Goal: Task Accomplishment & Management: Use online tool/utility

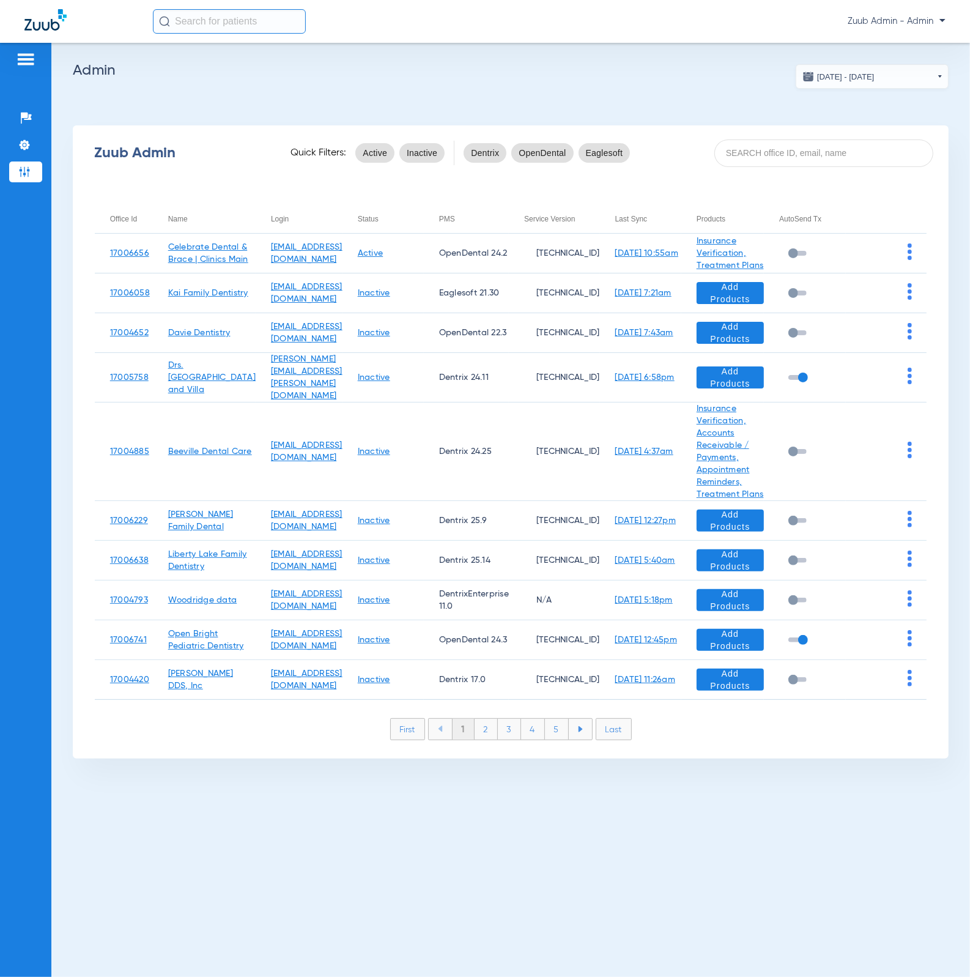
click at [771, 136] on div "Zuub Admin Quick Filters: Active Inactive Dentrix OpenDental Eaglesoft" at bounding box center [511, 152] width 876 height 49
click at [772, 150] on input at bounding box center [823, 153] width 219 height 28
paste input "17006759"
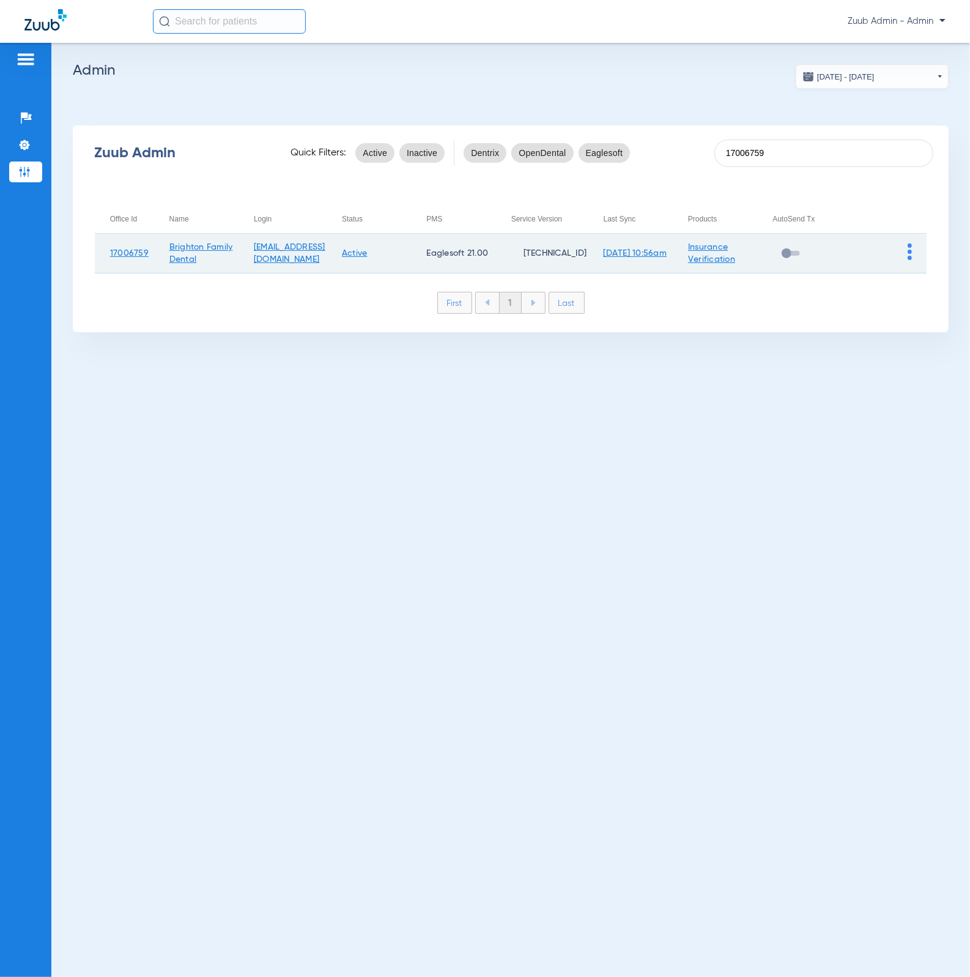
type input "17006759"
click at [910, 253] on img at bounding box center [910, 251] width 4 height 17
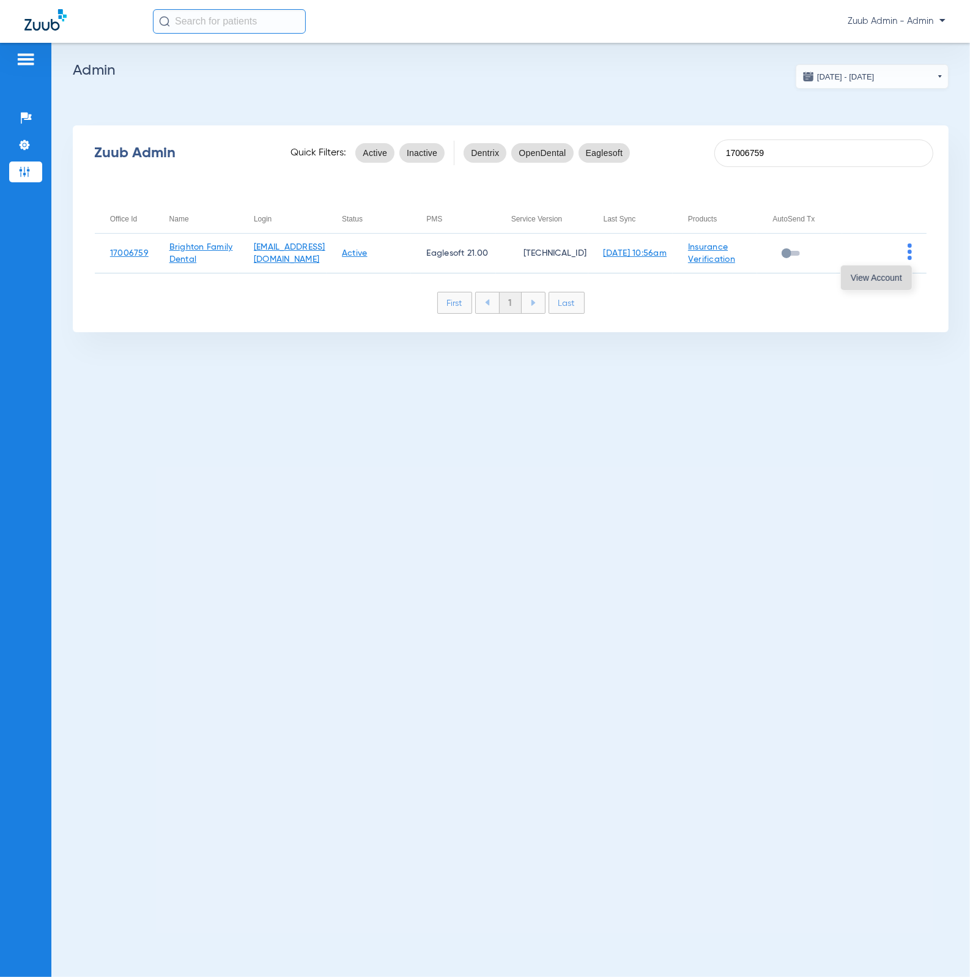
click at [895, 274] on span "View Account" at bounding box center [876, 277] width 51 height 9
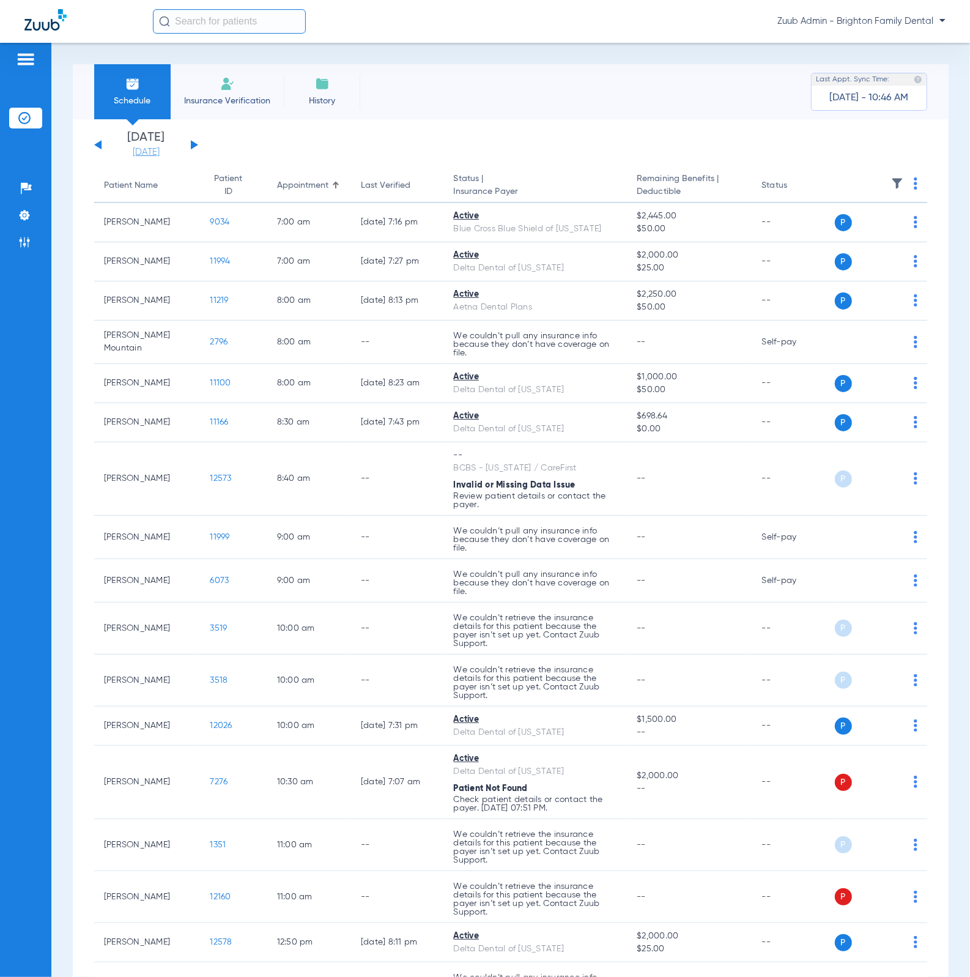
click at [160, 152] on link "08-20-2025" at bounding box center [145, 152] width 73 height 12
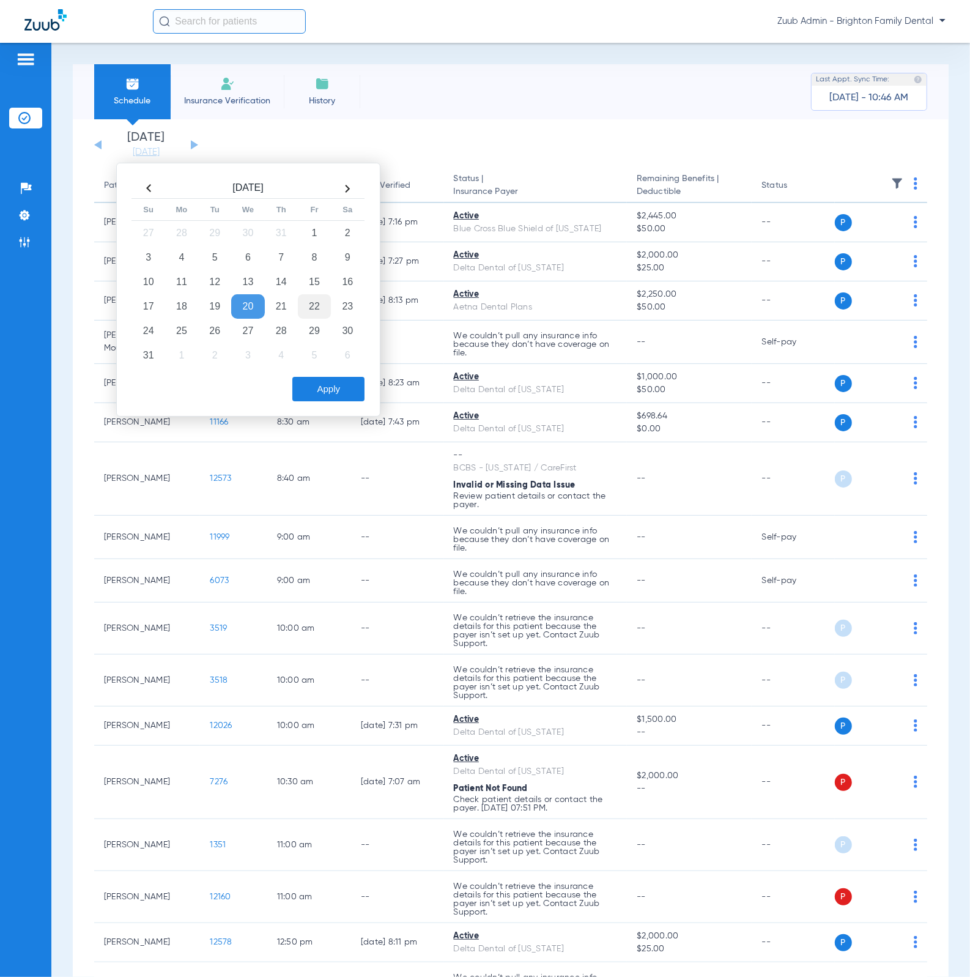
click at [305, 304] on td "22" at bounding box center [314, 306] width 33 height 24
click at [354, 380] on button "Apply" at bounding box center [328, 389] width 72 height 24
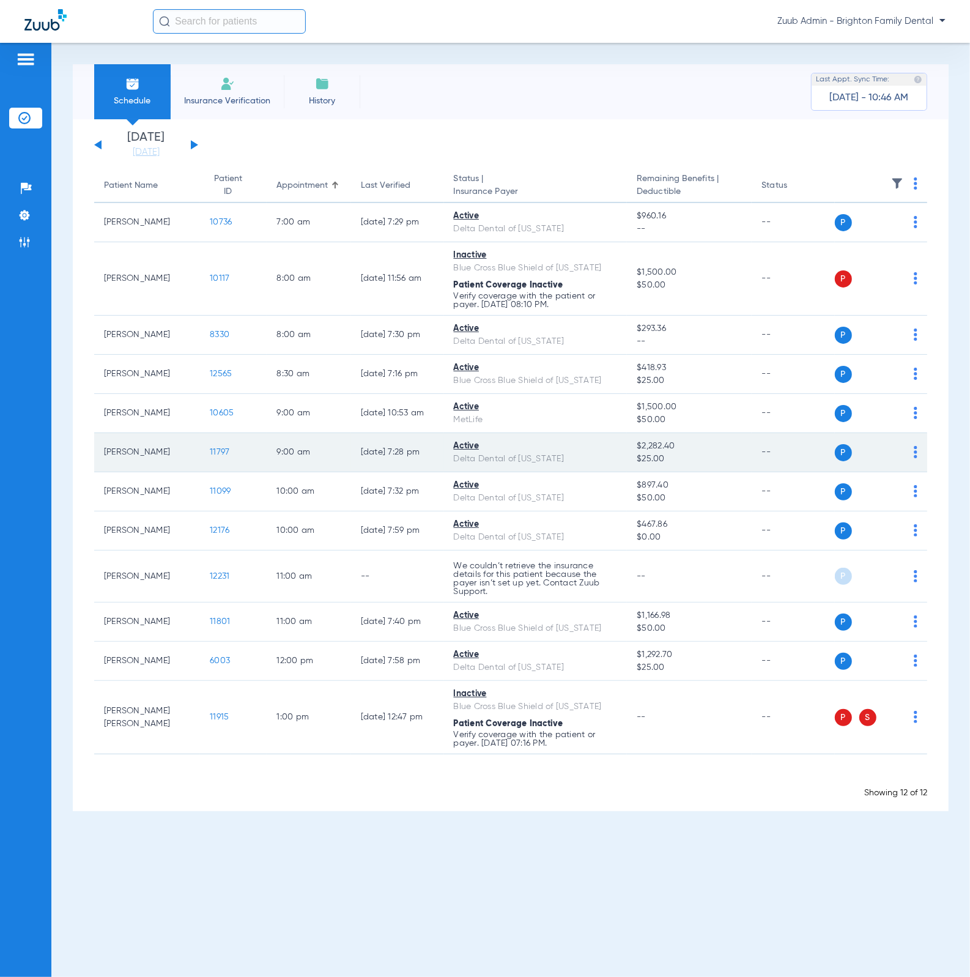
click at [210, 449] on span "11797" at bounding box center [220, 452] width 20 height 9
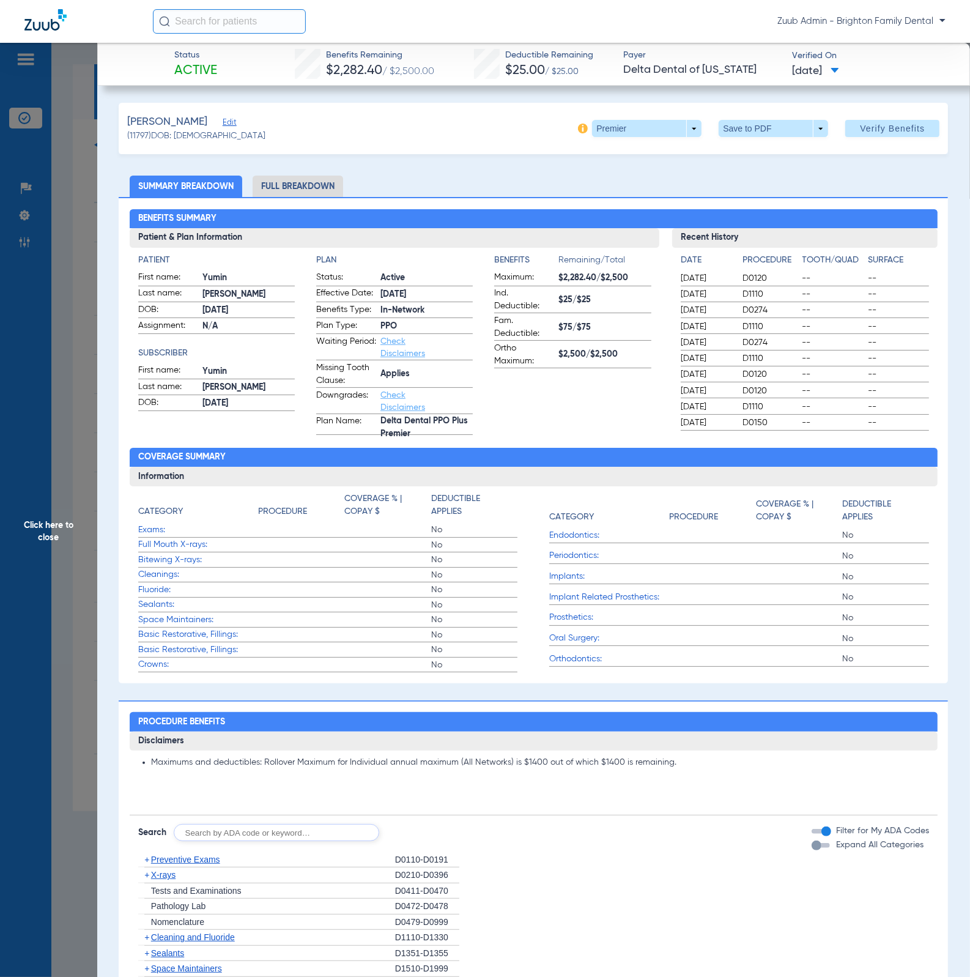
click at [298, 191] on li "Full Breakdown" at bounding box center [298, 186] width 91 height 21
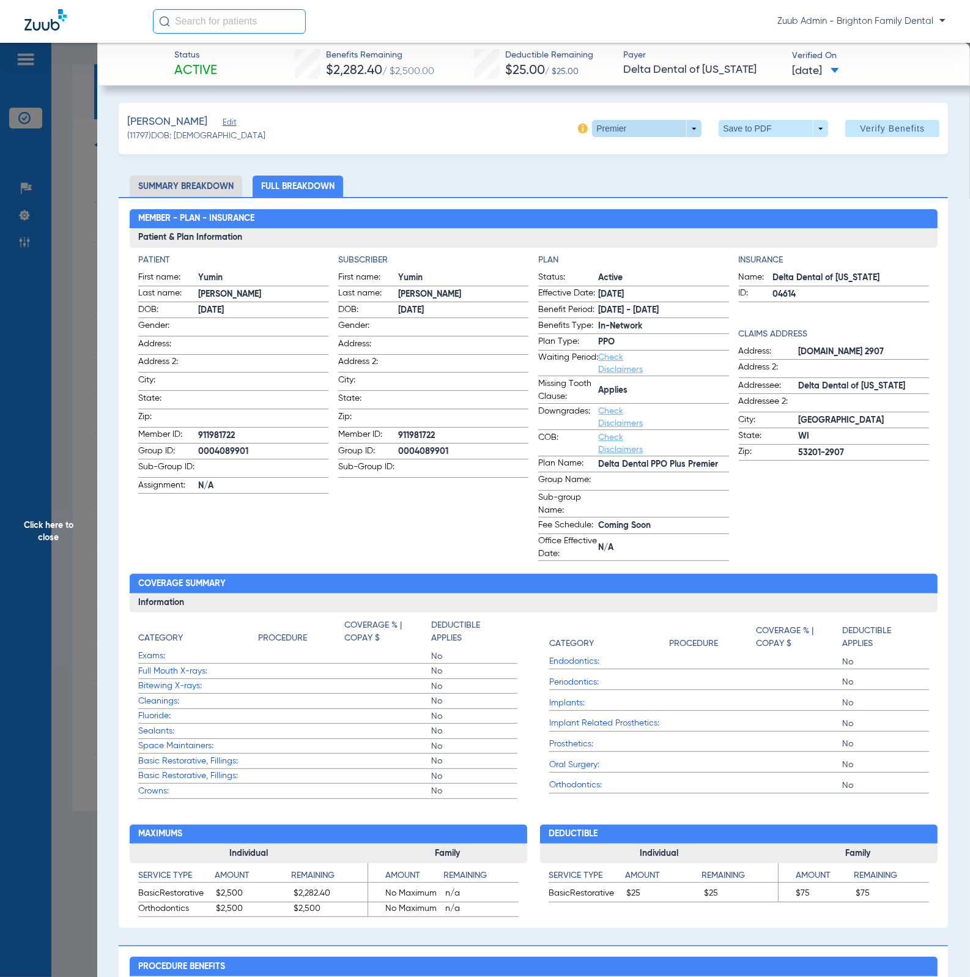
click at [632, 127] on span at bounding box center [646, 128] width 29 height 29
click at [627, 169] on button "Out of Network" at bounding box center [620, 177] width 76 height 24
click at [664, 133] on span at bounding box center [646, 128] width 109 height 17
click at [639, 152] on span "Premier" at bounding box center [619, 153] width 57 height 9
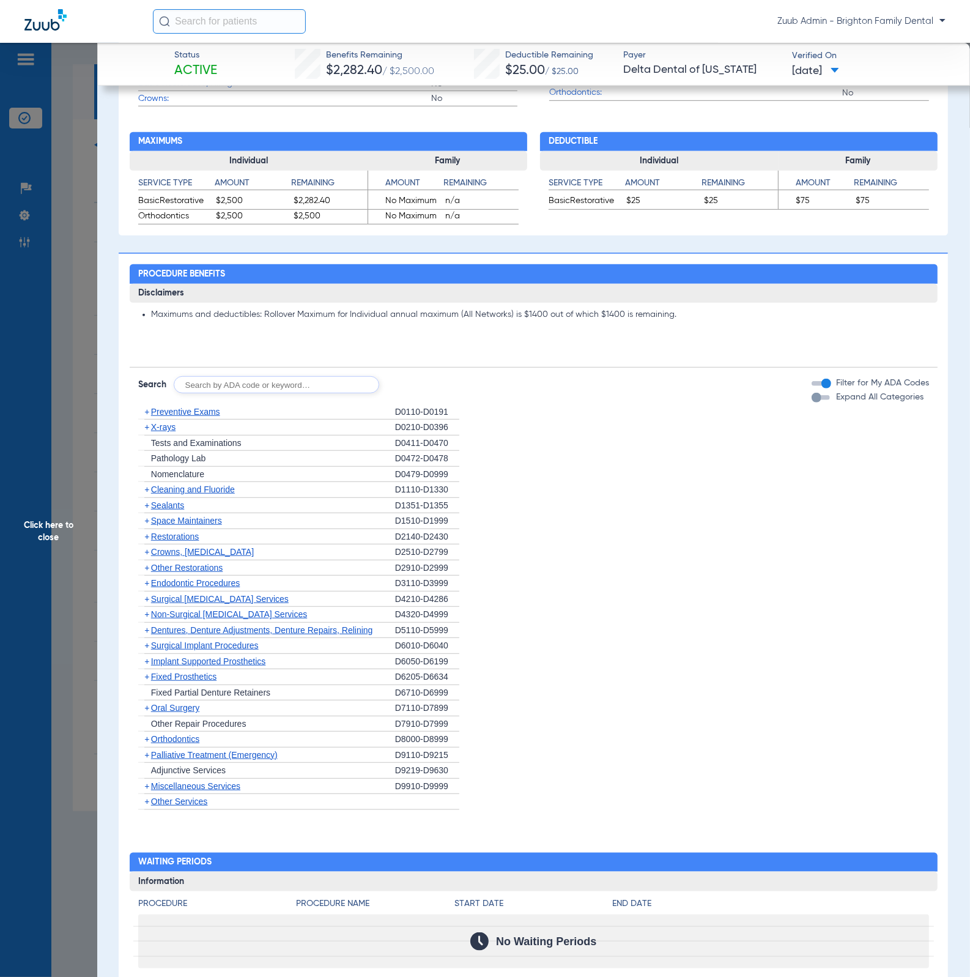
scroll to position [714, 0]
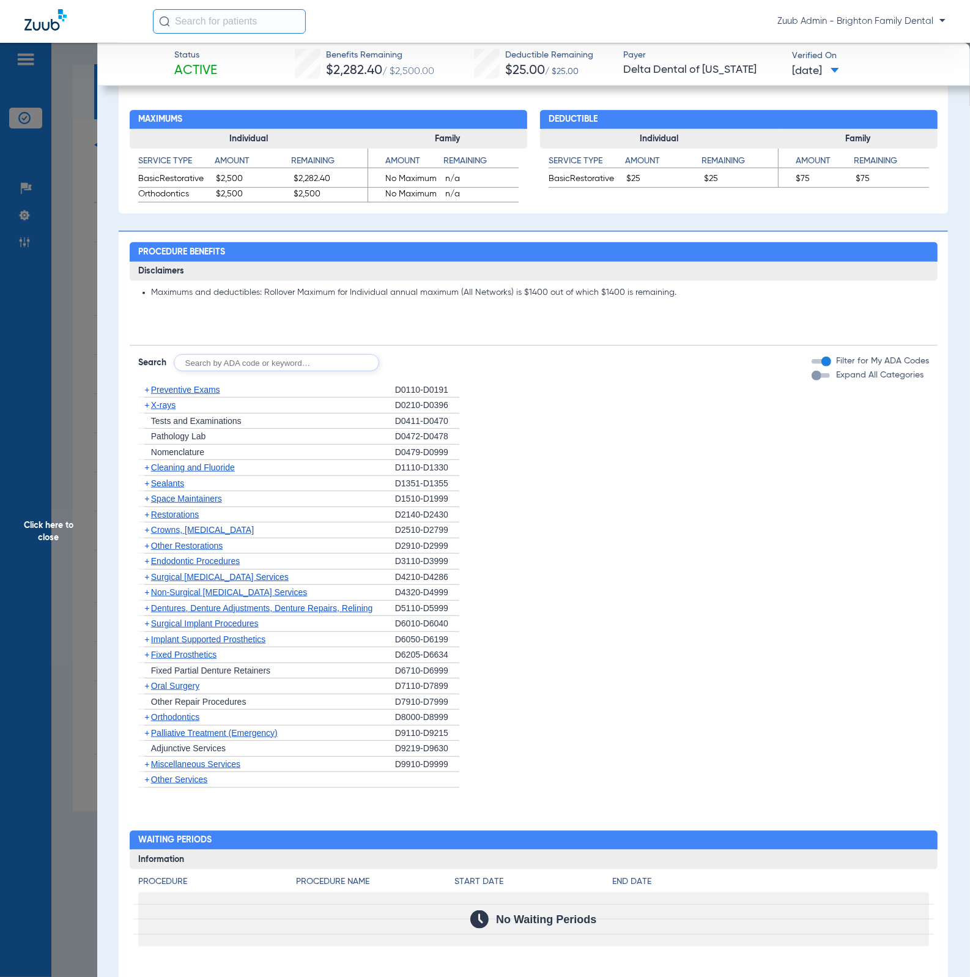
click at [216, 399] on div "+ X-rays" at bounding box center [266, 406] width 257 height 16
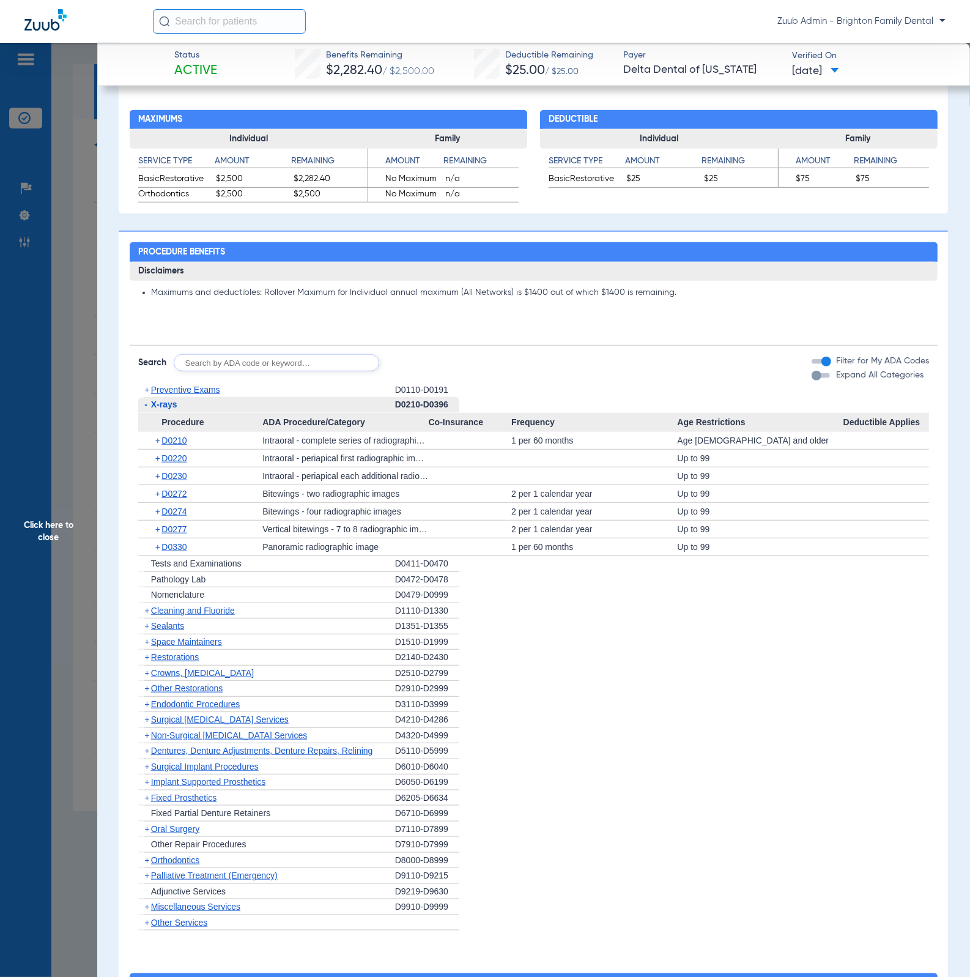
click at [213, 383] on div "+ Preventive Exams" at bounding box center [266, 389] width 257 height 15
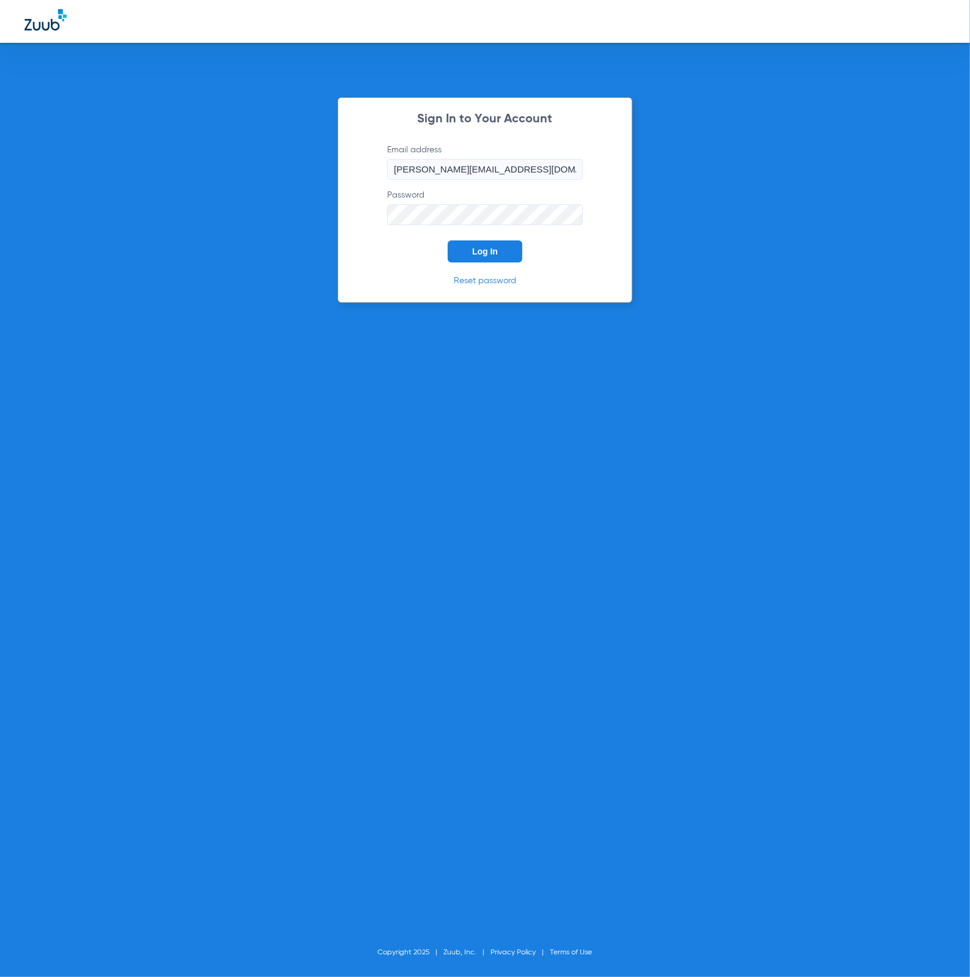
click at [519, 249] on button "Log In" at bounding box center [485, 251] width 75 height 22
